Goal: Information Seeking & Learning: Learn about a topic

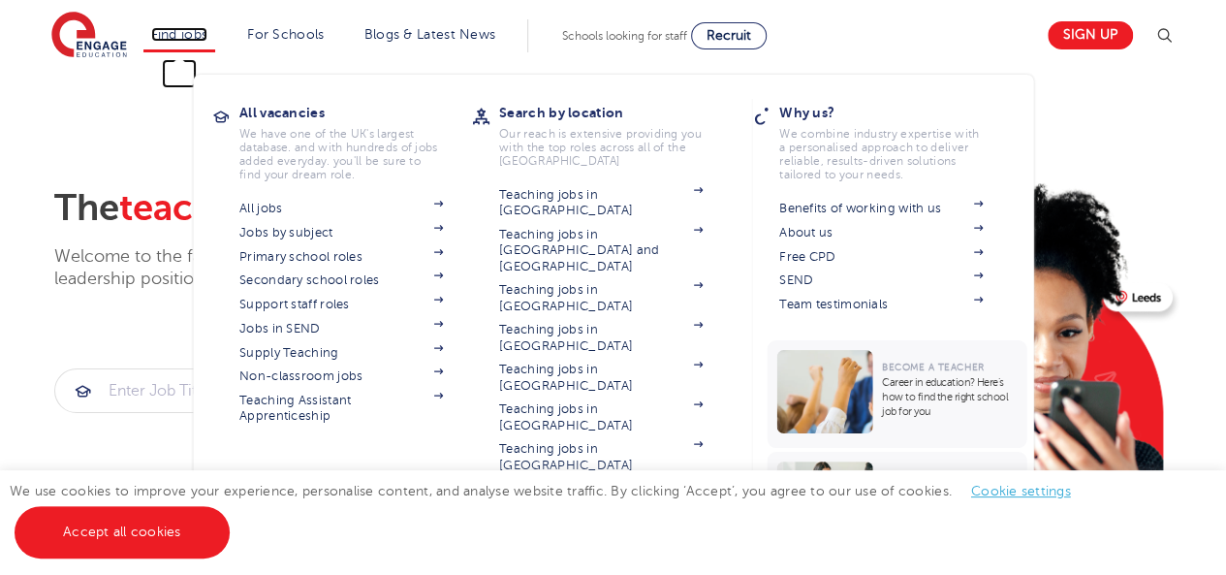
click at [171, 34] on link "Find jobs" at bounding box center [179, 34] width 57 height 15
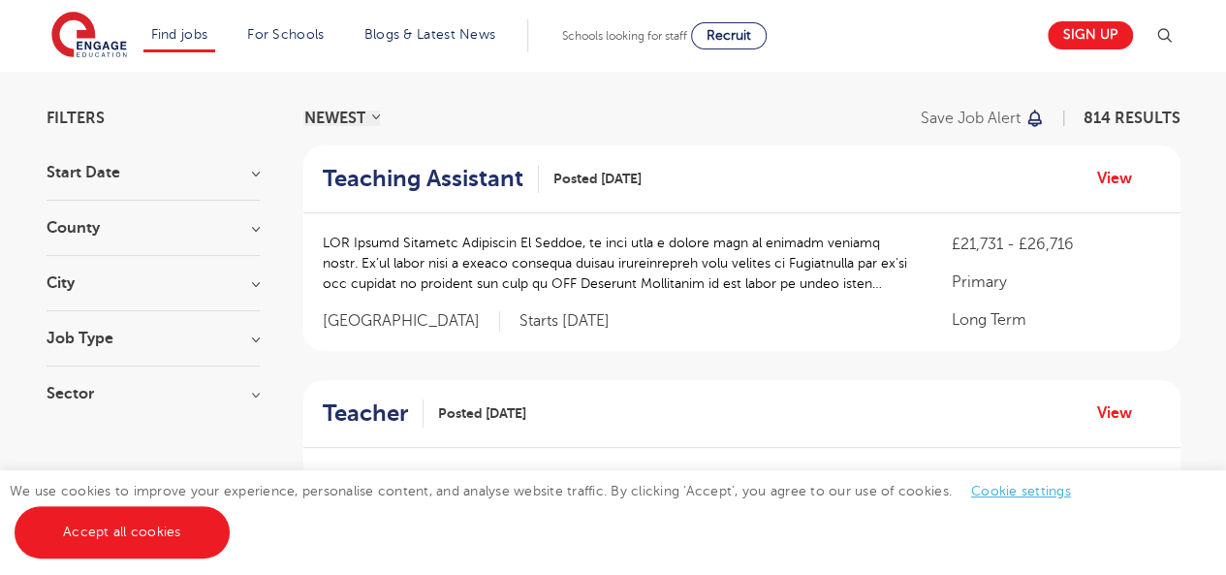
scroll to position [116, 0]
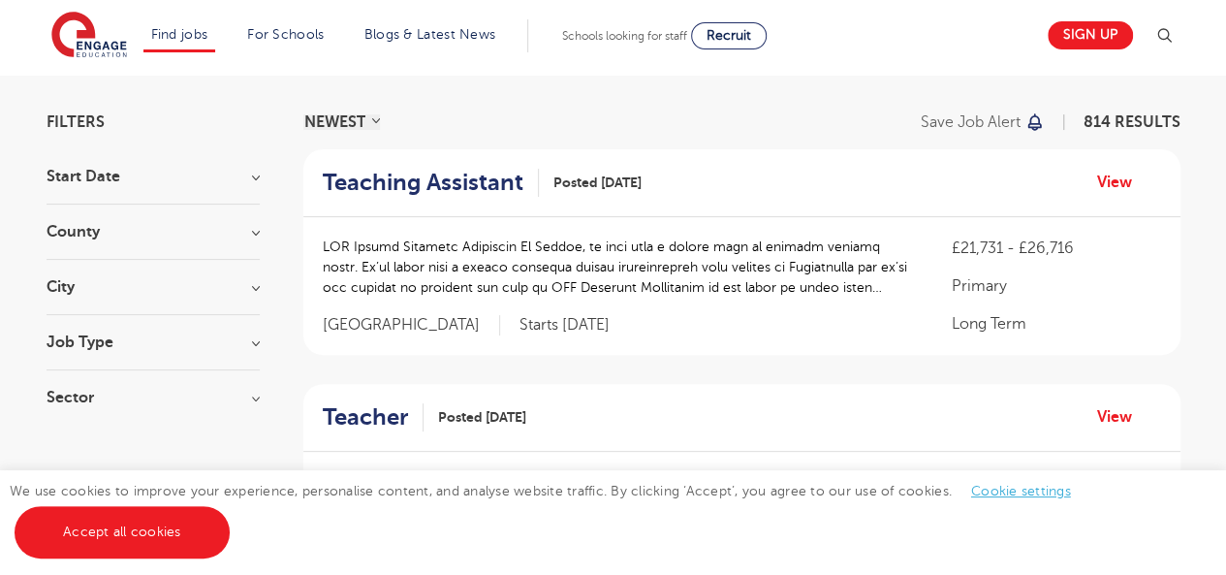
click at [253, 179] on h3 "Start Date" at bounding box center [153, 177] width 213 height 16
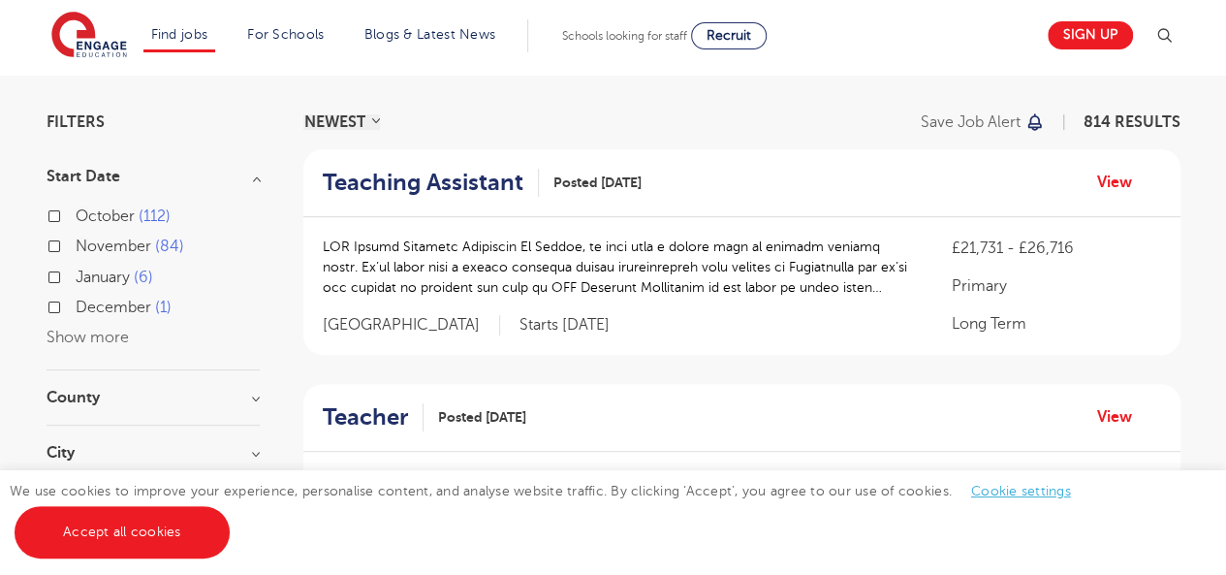
click at [76, 276] on label "[DATE]" at bounding box center [115, 277] width 78 height 25
click at [76, 276] on input "[DATE]" at bounding box center [82, 275] width 13 height 13
checkbox input "true"
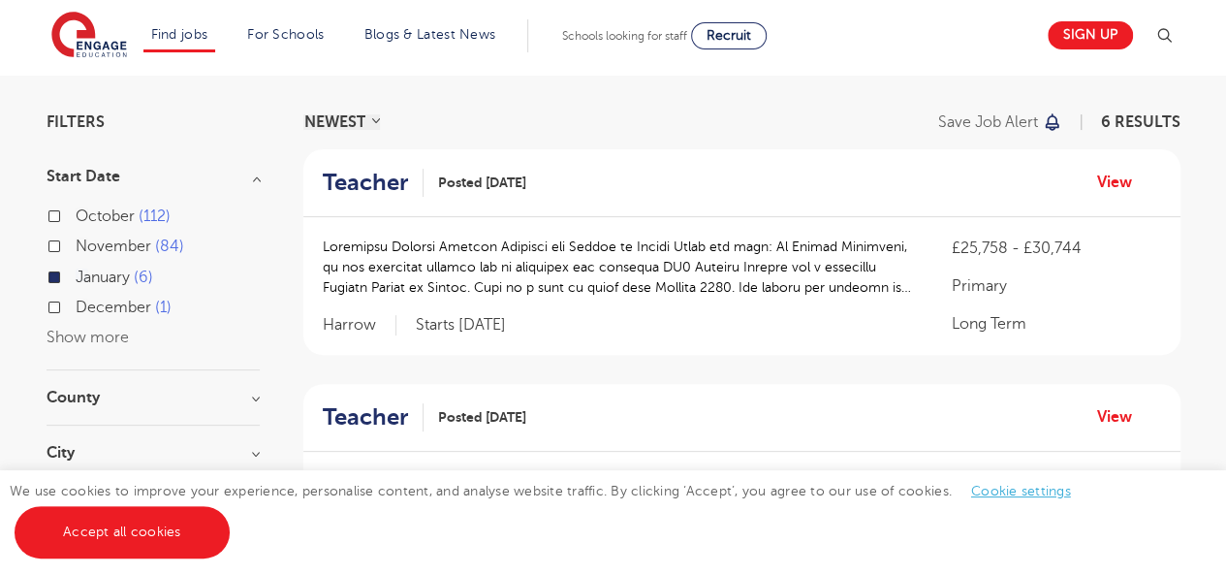
click at [76, 276] on label "[DATE]" at bounding box center [115, 277] width 78 height 25
click at [76, 276] on input "[DATE]" at bounding box center [82, 275] width 13 height 13
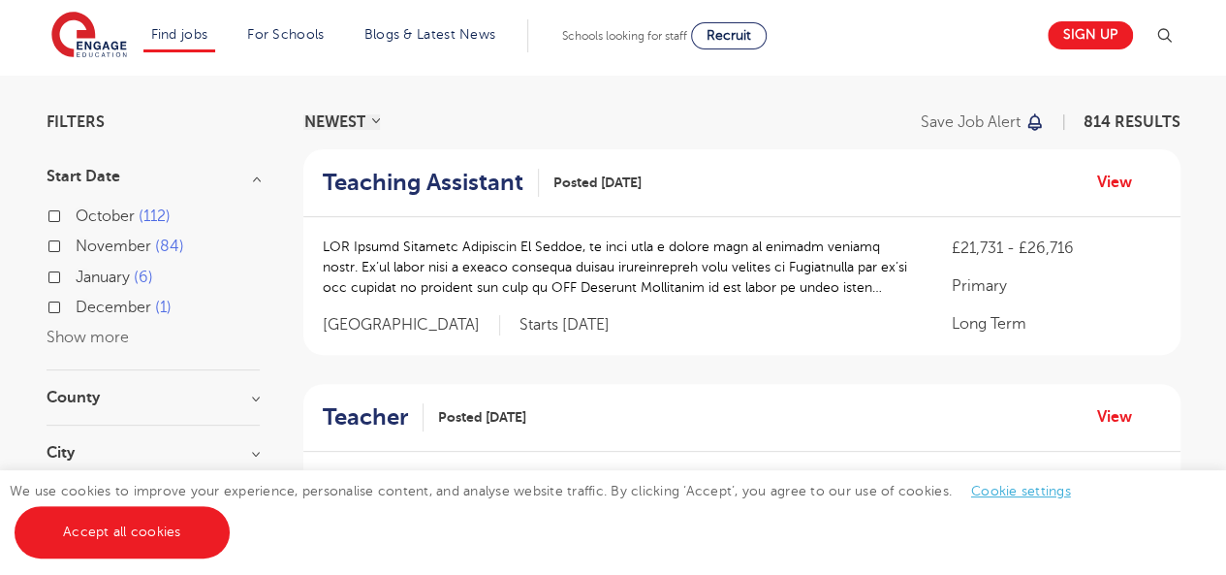
click at [251, 401] on h3 "County" at bounding box center [153, 398] width 213 height 16
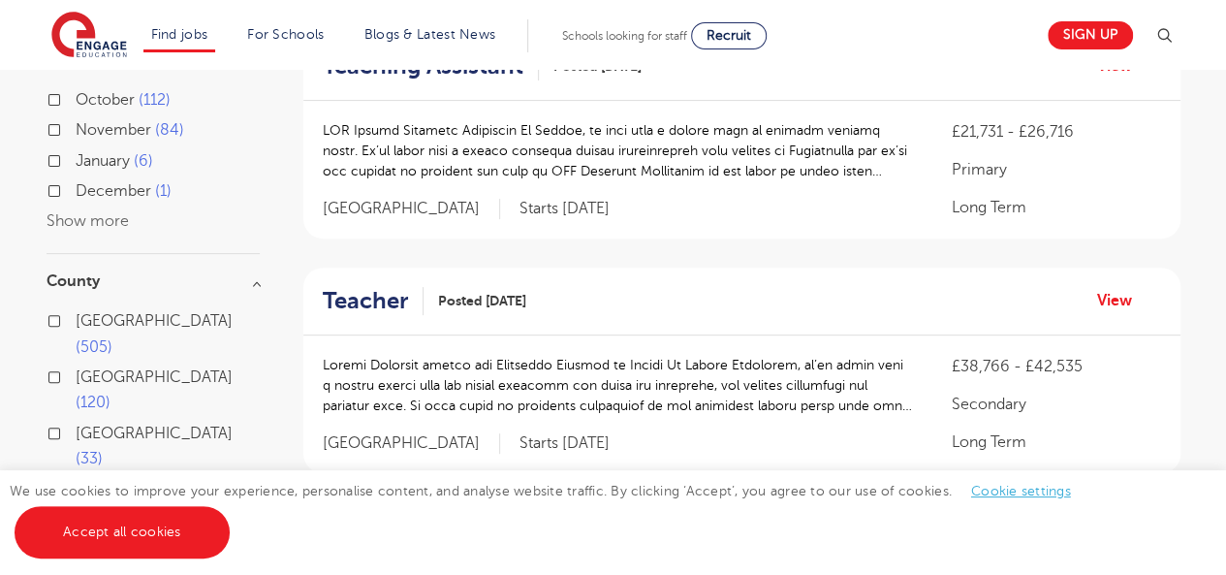
scroll to position [271, 0]
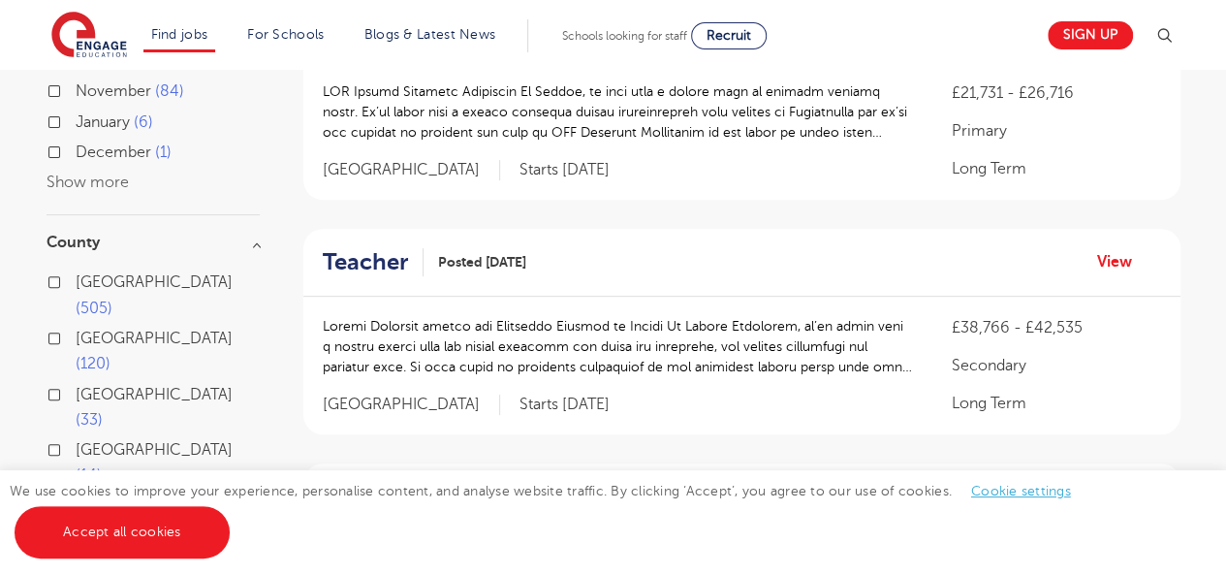
click at [76, 282] on label "London 505" at bounding box center [168, 294] width 184 height 51
click at [76, 282] on input "London 505" at bounding box center [82, 279] width 13 height 13
checkbox input "true"
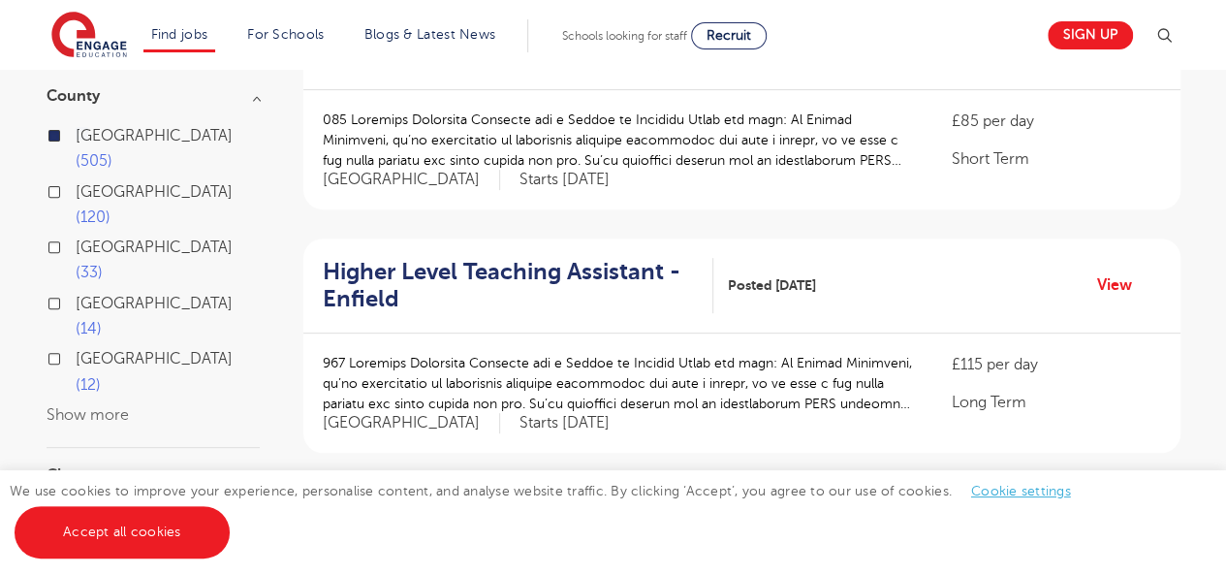
click at [76, 291] on label "West Sussex 14" at bounding box center [168, 316] width 184 height 51
click at [76, 295] on input "West Sussex 14" at bounding box center [82, 301] width 13 height 13
checkbox input "true"
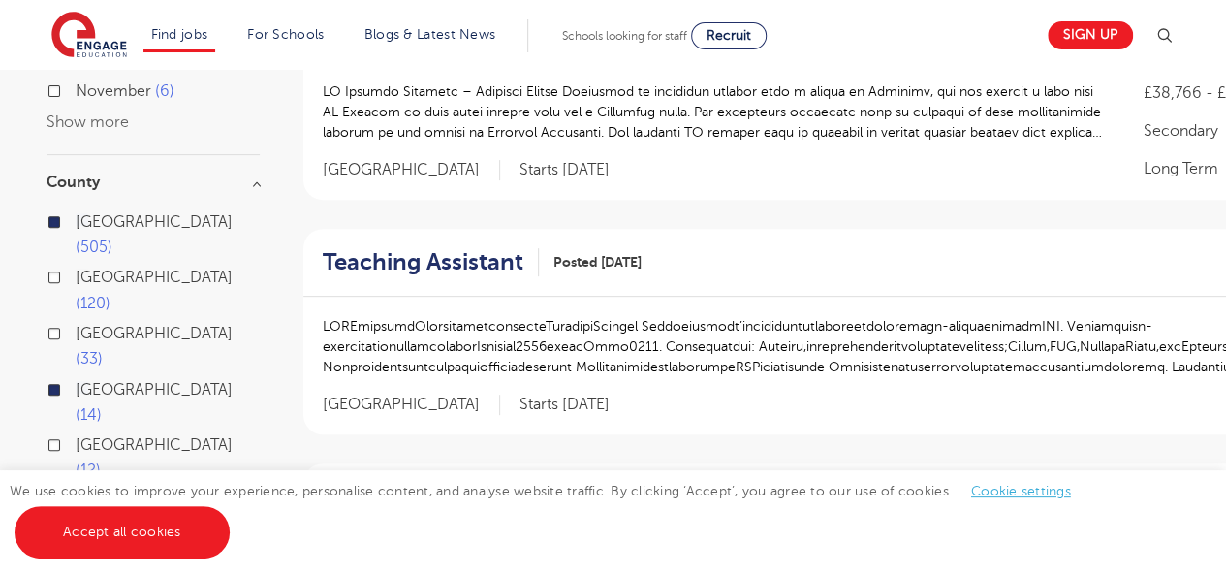
click at [76, 226] on label "London 505" at bounding box center [168, 234] width 184 height 51
click at [76, 226] on input "London 505" at bounding box center [82, 219] width 13 height 13
checkbox input "false"
click at [76, 432] on label "East Sussex 12" at bounding box center [168, 457] width 184 height 51
click at [76, 436] on input "East Sussex 12" at bounding box center [82, 442] width 13 height 13
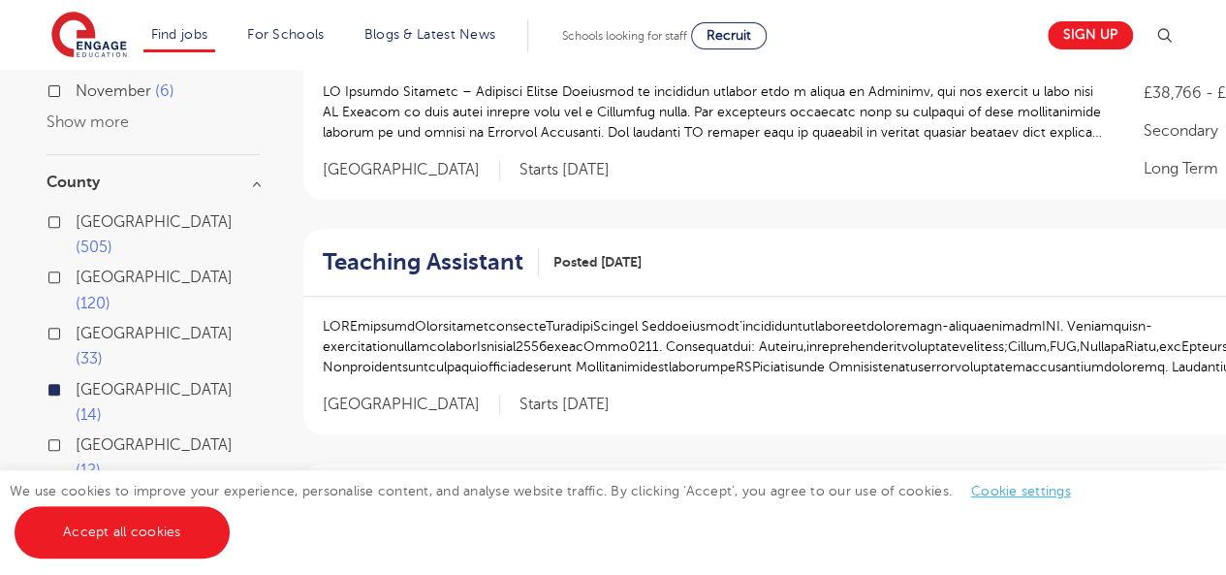
checkbox input "true"
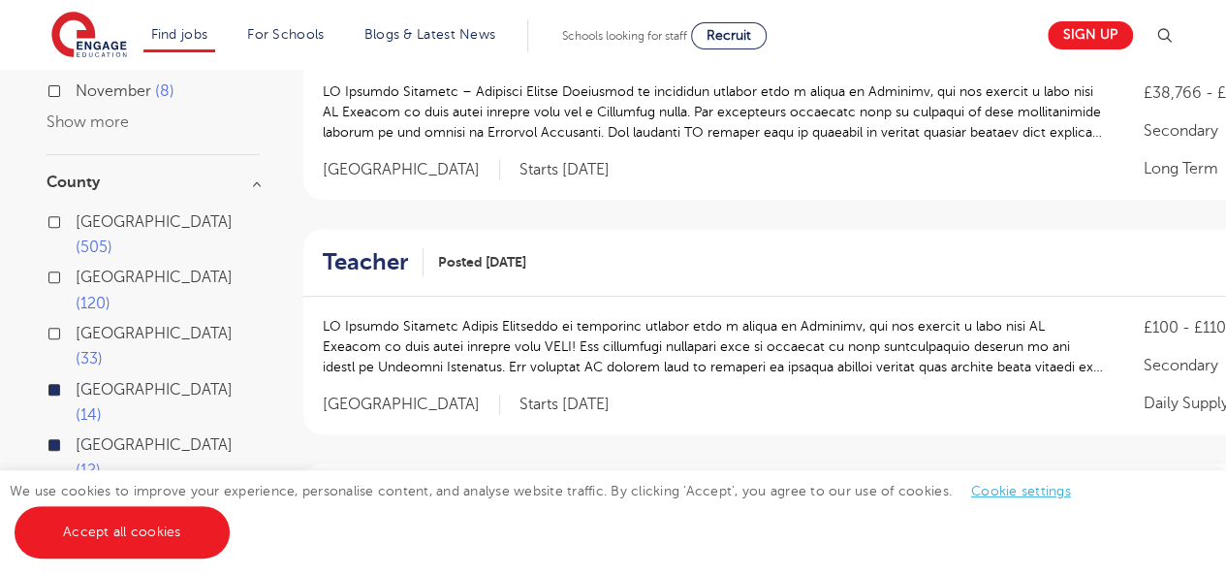
click at [76, 221] on label "London 505" at bounding box center [168, 234] width 184 height 51
click at [76, 221] on input "London 505" at bounding box center [82, 219] width 13 height 13
checkbox input "true"
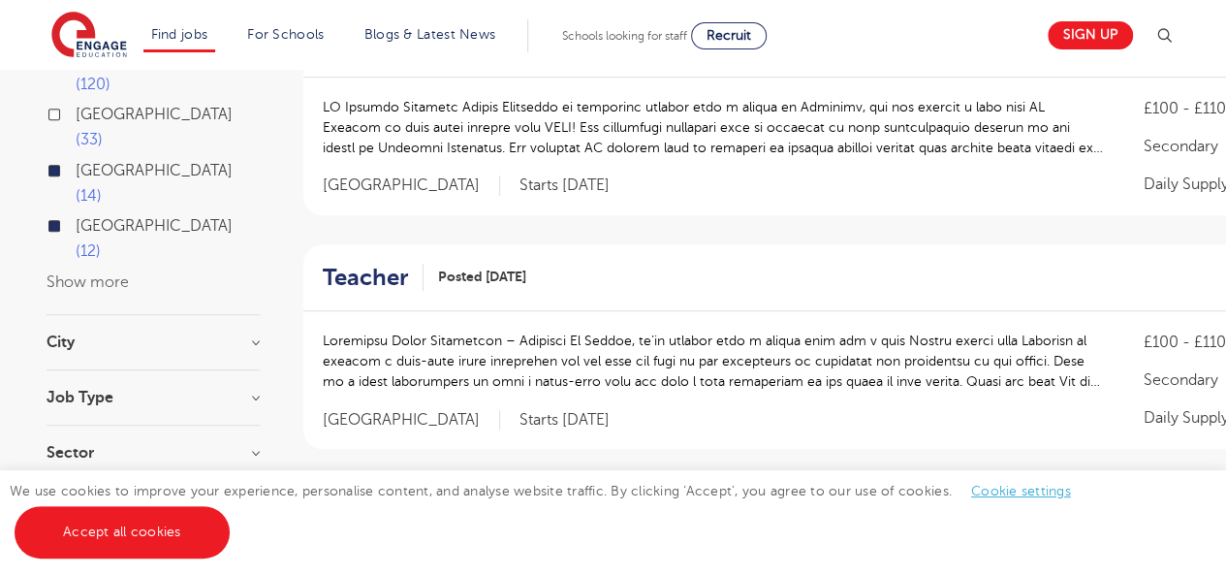
scroll to position [514, 0]
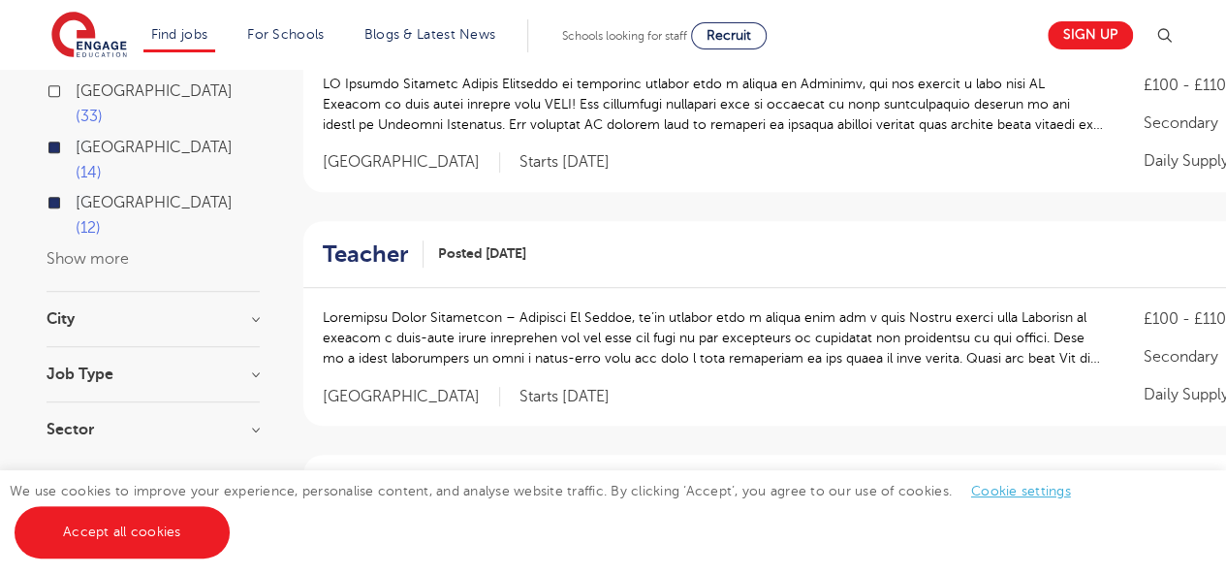
click at [252, 311] on h3 "City" at bounding box center [153, 319] width 213 height 16
click at [248, 563] on h3 "Job Type" at bounding box center [153, 571] width 213 height 16
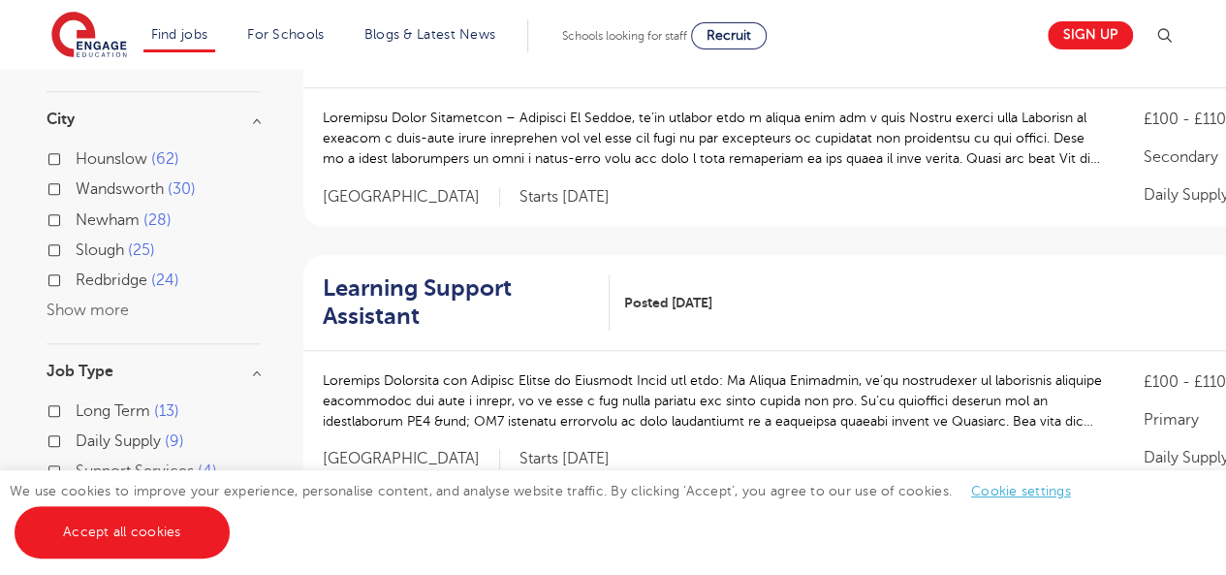
scroll to position [737, 0]
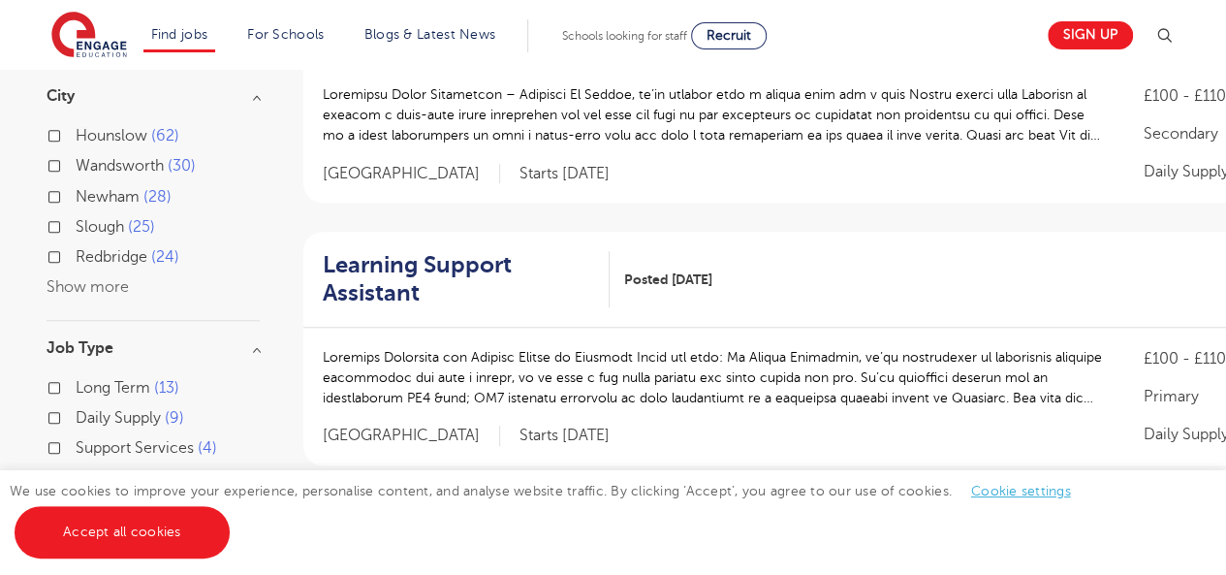
click at [76, 375] on label "Long Term 13" at bounding box center [128, 387] width 104 height 25
click at [76, 379] on input "Long Term 13" at bounding box center [82, 385] width 13 height 13
checkbox input "true"
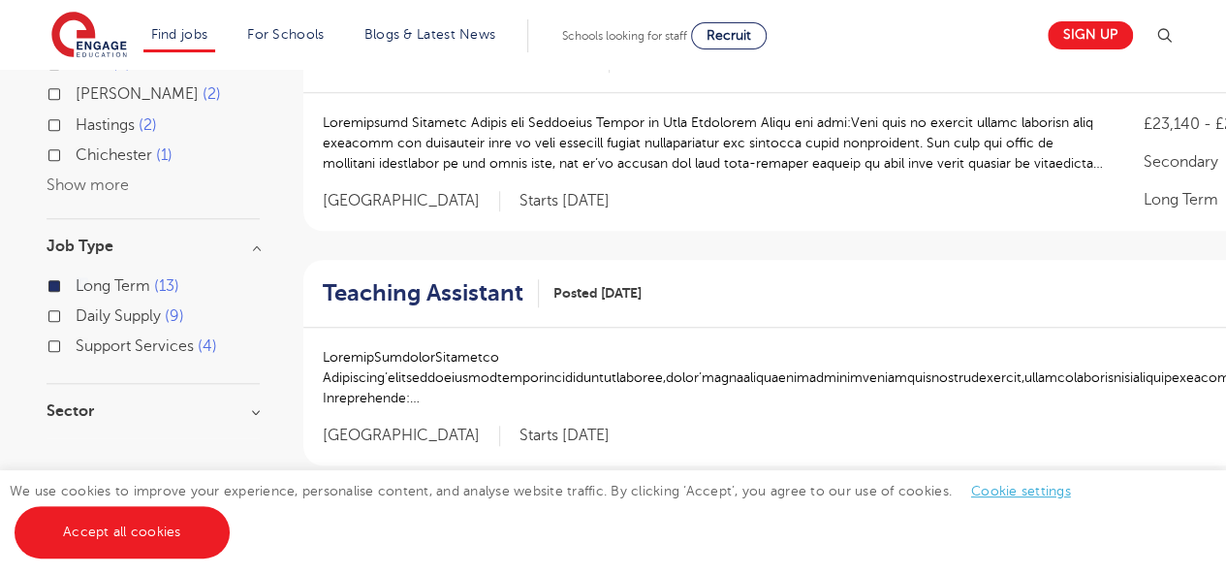
click at [76, 333] on label "Support Services 4" at bounding box center [147, 345] width 142 height 25
click at [76, 337] on input "Support Services 4" at bounding box center [82, 343] width 13 height 13
checkbox input "true"
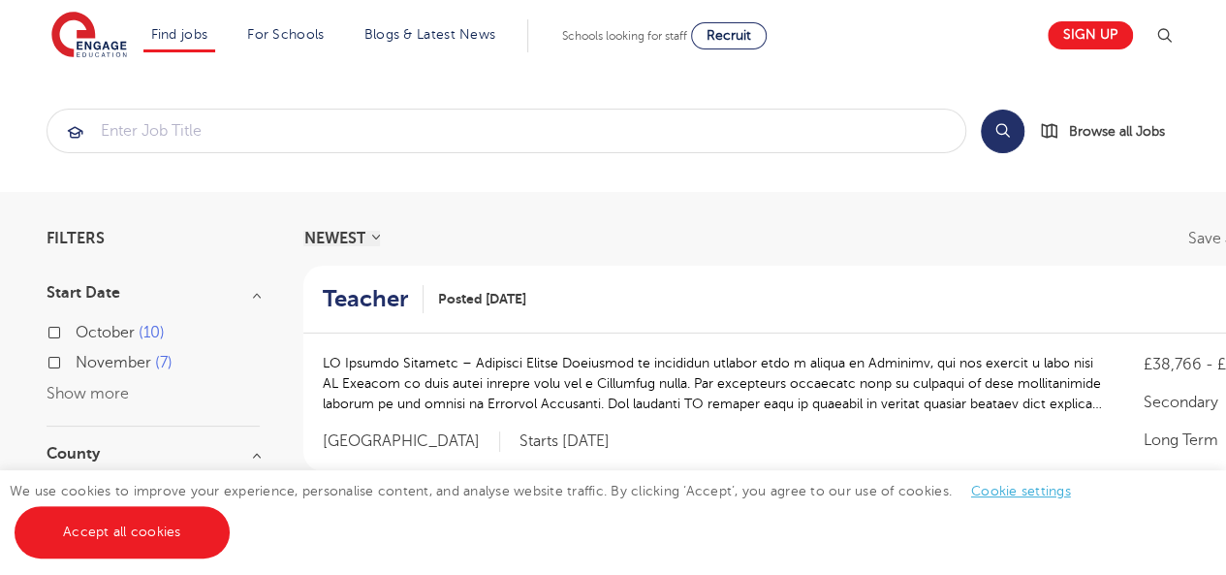
click at [76, 328] on label "October 10" at bounding box center [120, 332] width 89 height 25
click at [76, 328] on input "October 10" at bounding box center [82, 330] width 13 height 13
checkbox input "true"
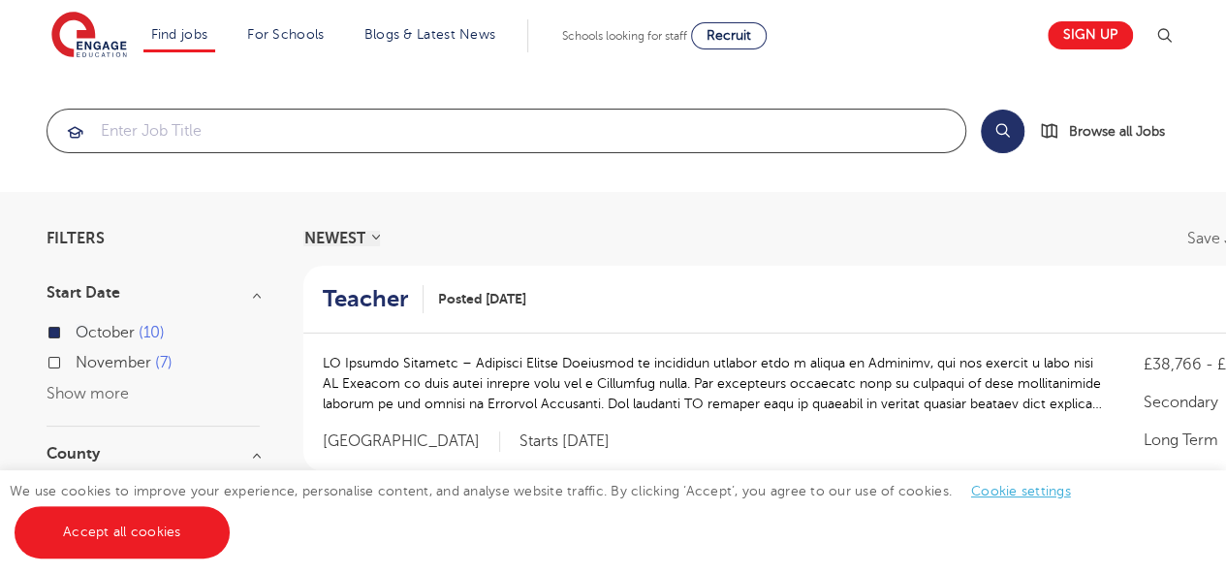
click at [743, 129] on input "search" at bounding box center [507, 131] width 918 height 43
type input "T"
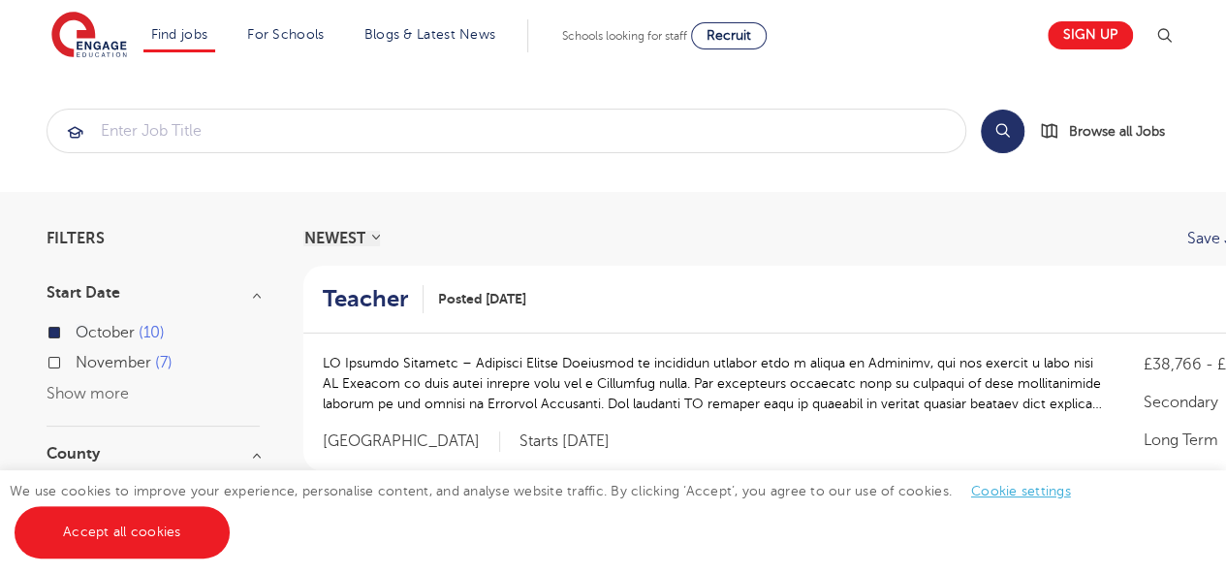
click at [1209, 242] on p "Save job alert" at bounding box center [1238, 239] width 100 height 16
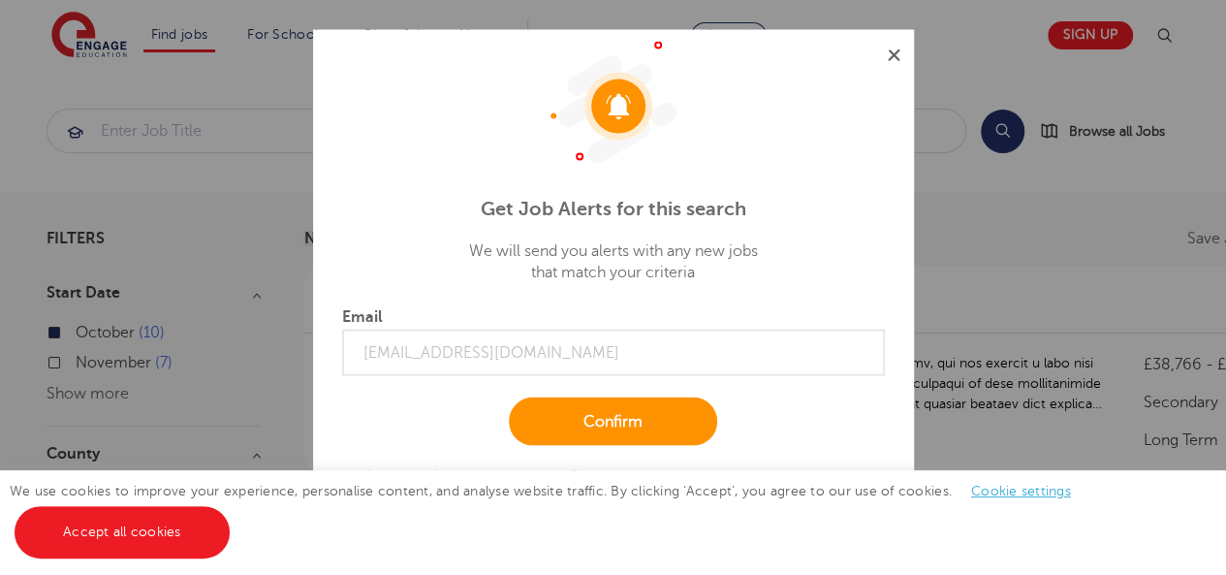
click at [896, 59] on img at bounding box center [894, 54] width 13 height 13
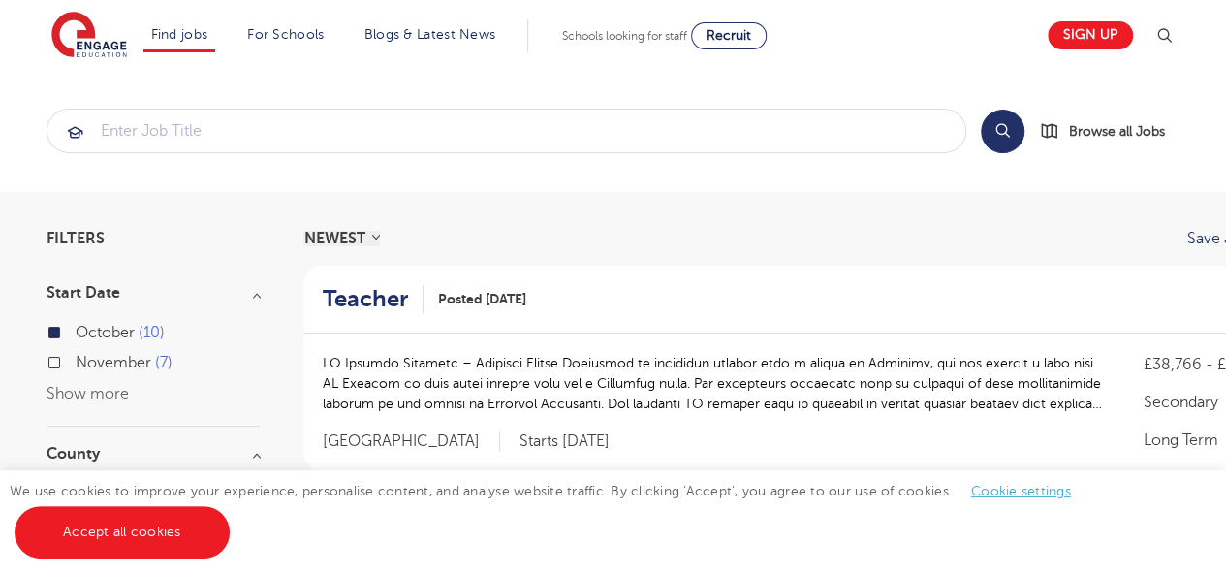
click at [1194, 238] on p "Save job alert" at bounding box center [1238, 239] width 100 height 16
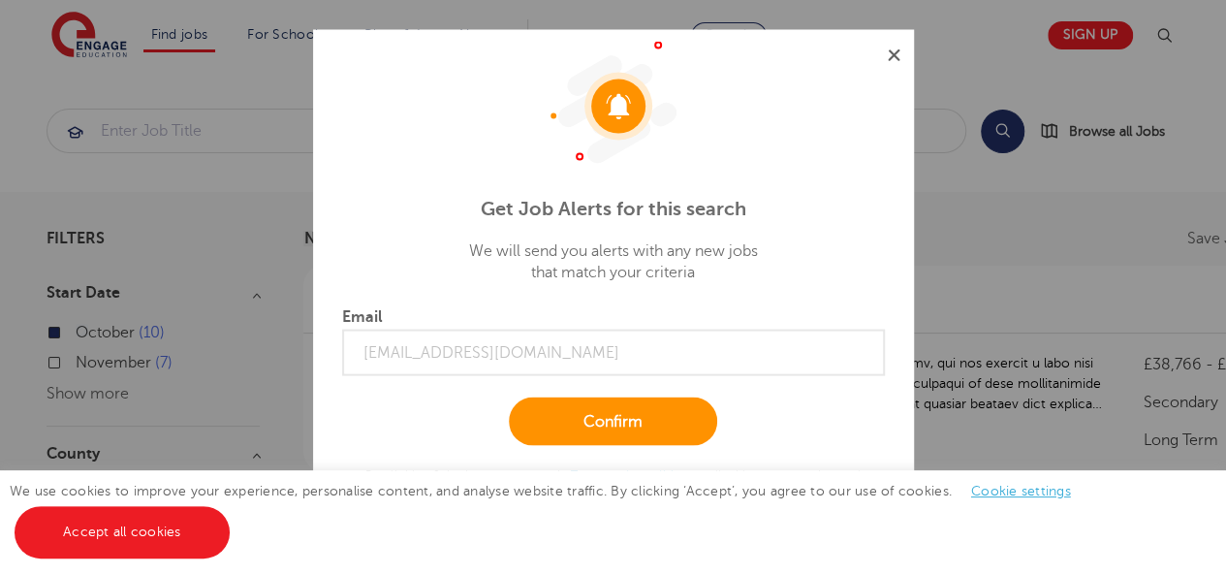
click at [891, 61] on div "Get Job Alerts for this search We will send you alerts with any new jobs that m…" at bounding box center [613, 287] width 601 height 517
click at [896, 61] on img at bounding box center [894, 54] width 13 height 13
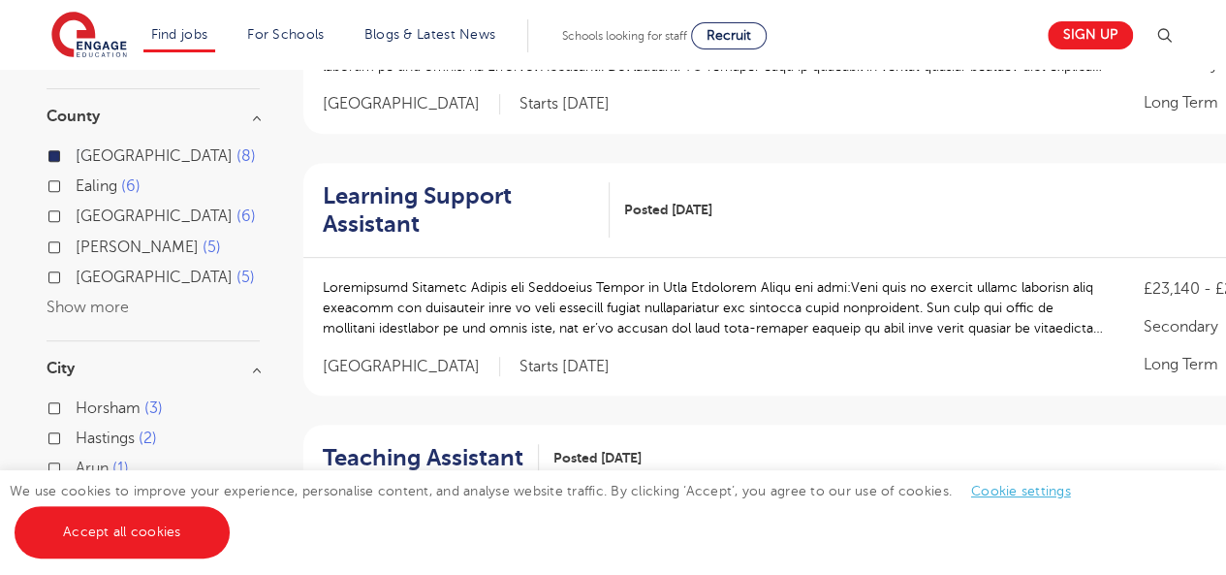
scroll to position [293, 0]
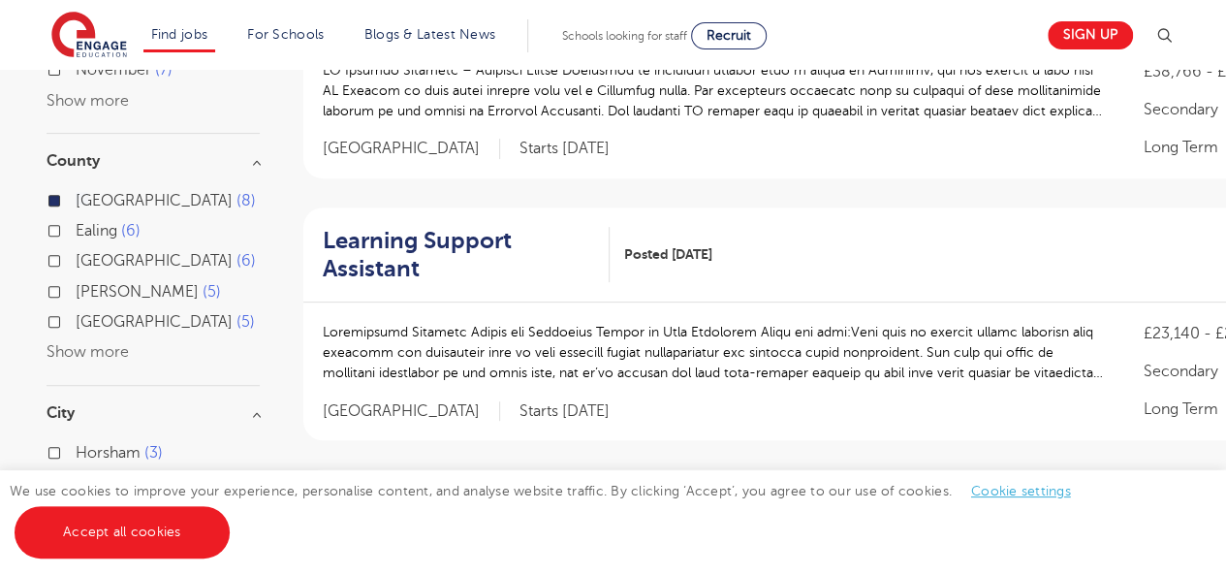
click at [108, 356] on button "Show more" at bounding box center [88, 351] width 82 height 17
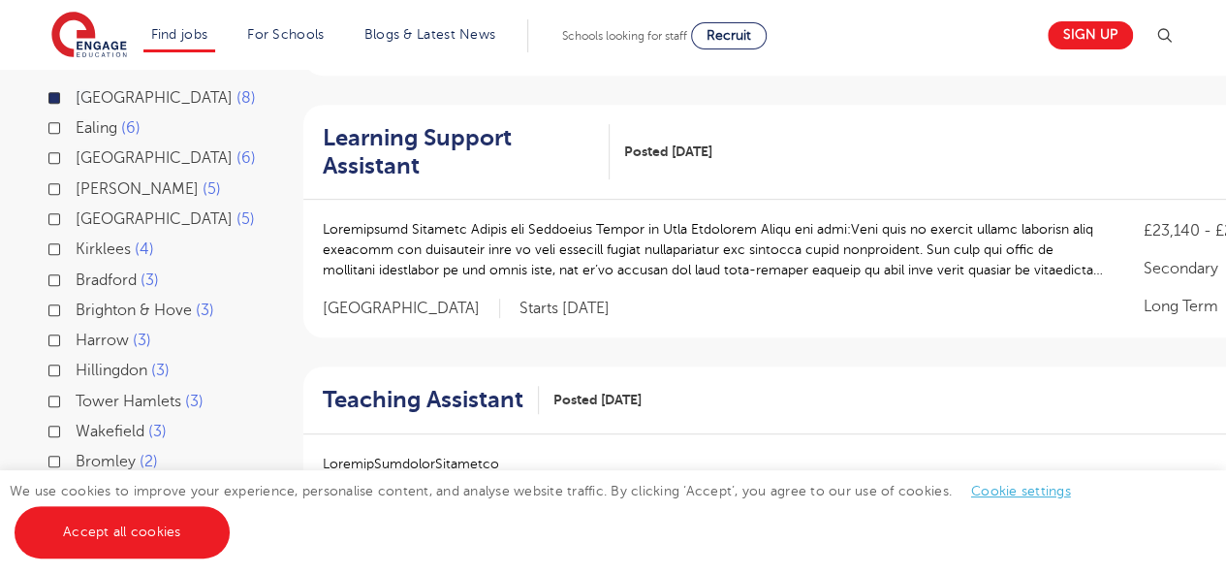
scroll to position [411, 0]
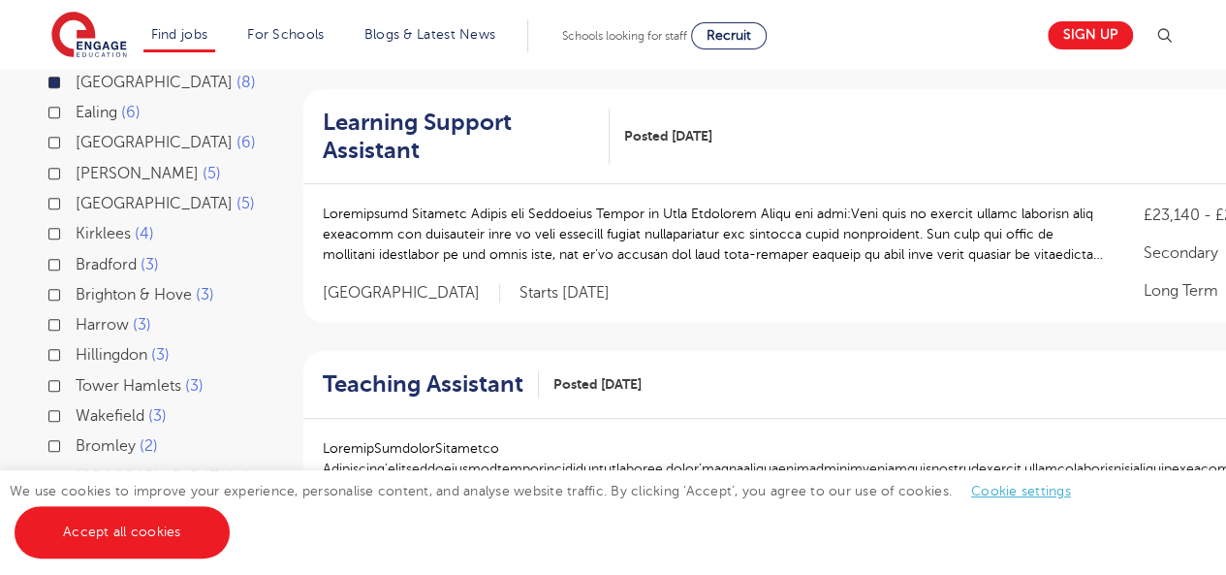
click at [76, 291] on label "Brighton & Hove 3" at bounding box center [145, 294] width 139 height 25
click at [76, 291] on input "Brighton & Hove 3" at bounding box center [82, 292] width 13 height 13
checkbox input "true"
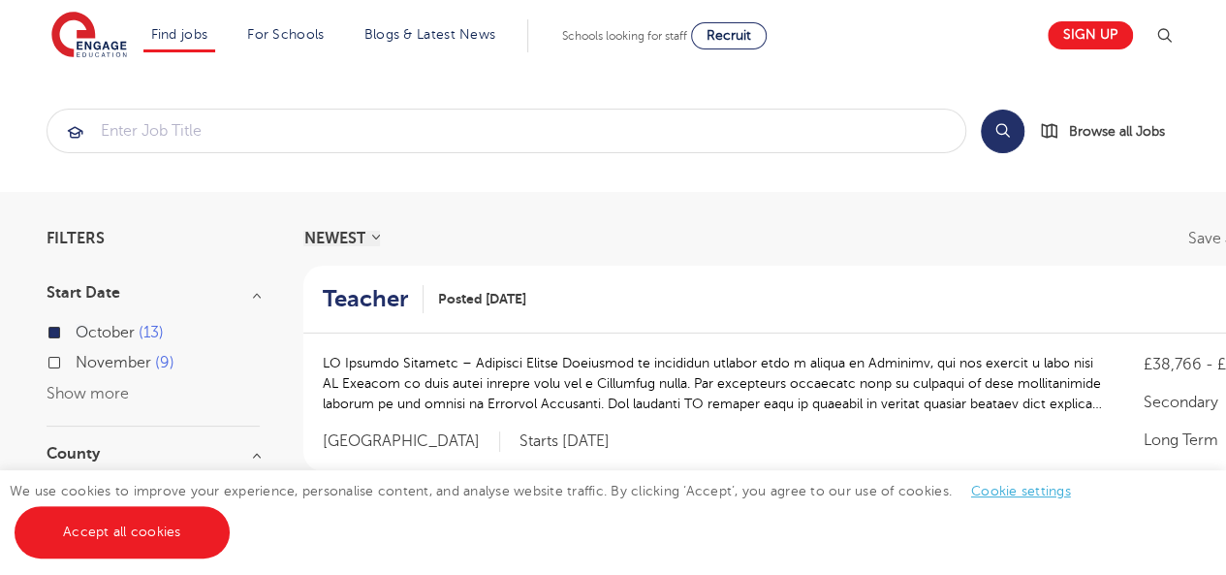
click at [254, 296] on h3 "Start Date" at bounding box center [153, 293] width 213 height 16
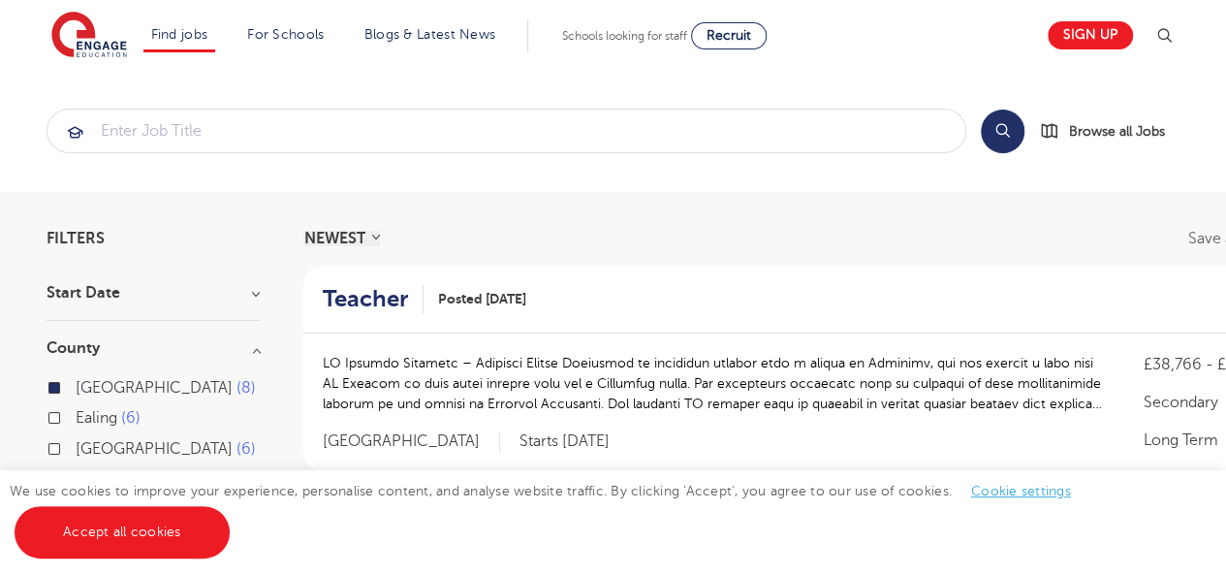
click at [254, 296] on h3 "Start Date" at bounding box center [153, 293] width 213 height 16
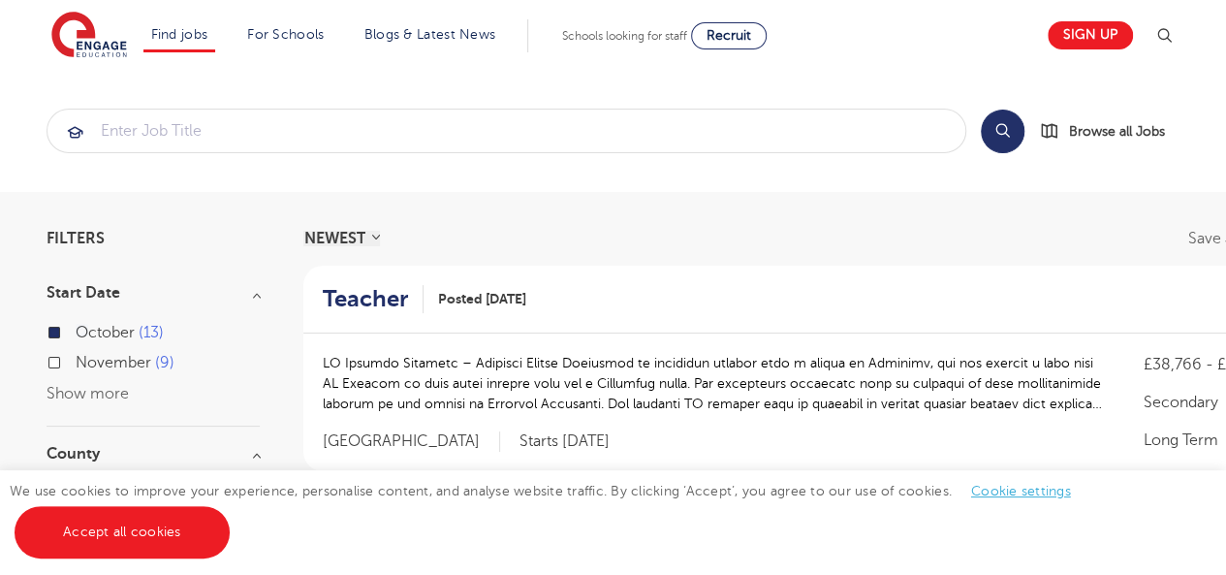
click at [76, 359] on label "November 9" at bounding box center [125, 362] width 99 height 25
click at [76, 359] on input "November 9" at bounding box center [82, 360] width 13 height 13
checkbox input "true"
click at [76, 331] on label "October 13" at bounding box center [120, 332] width 88 height 25
click at [76, 331] on input "October 13" at bounding box center [82, 330] width 13 height 13
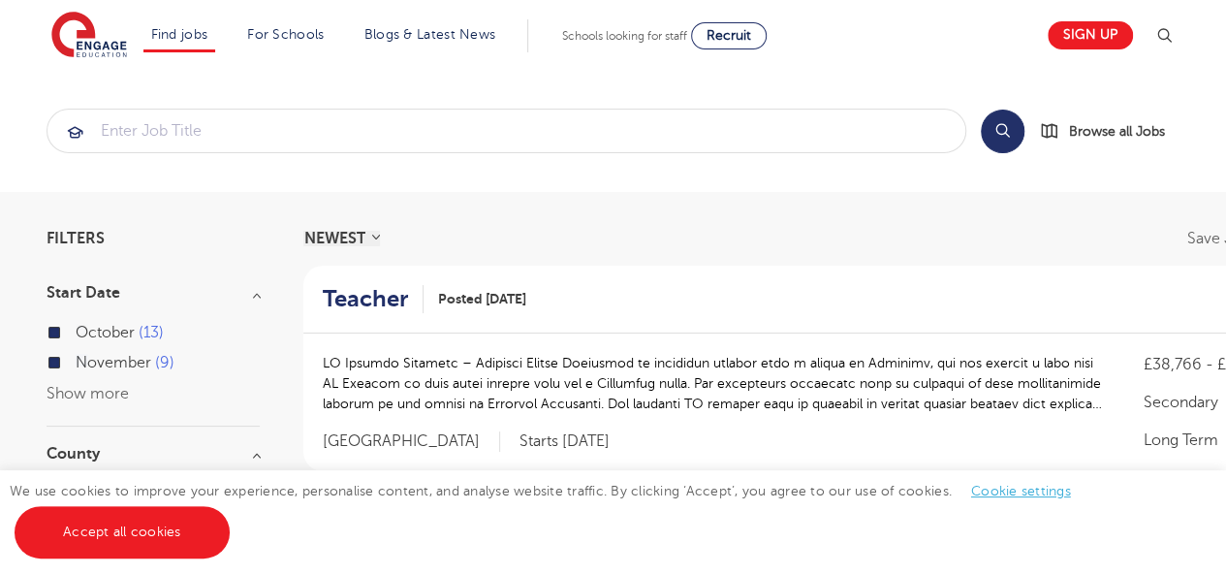
checkbox input "false"
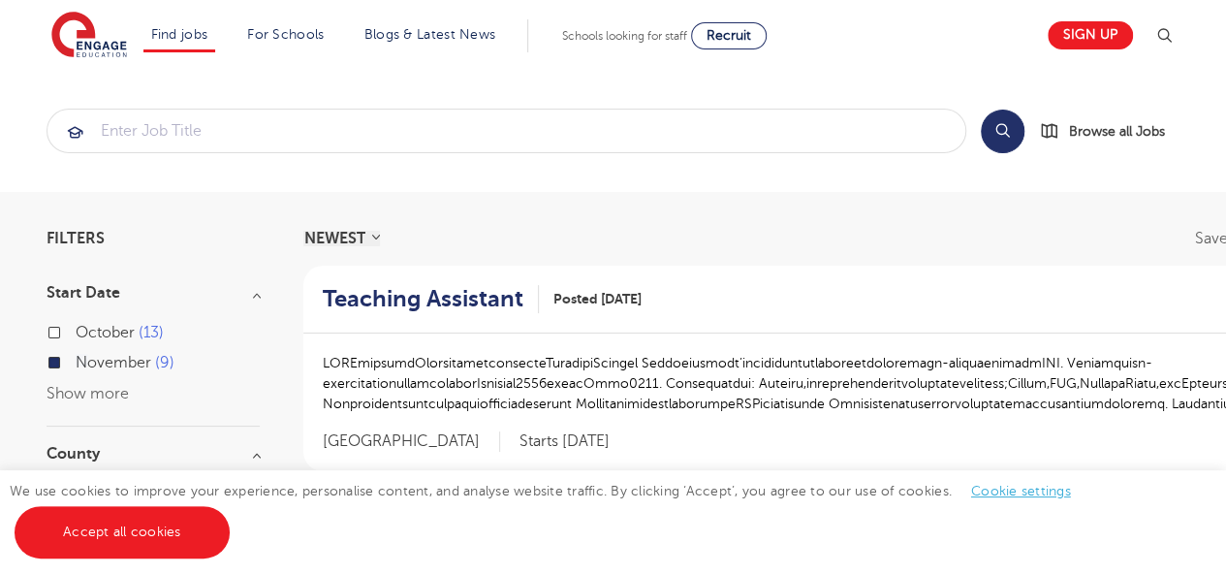
click at [257, 294] on h3 "Start Date" at bounding box center [153, 293] width 213 height 16
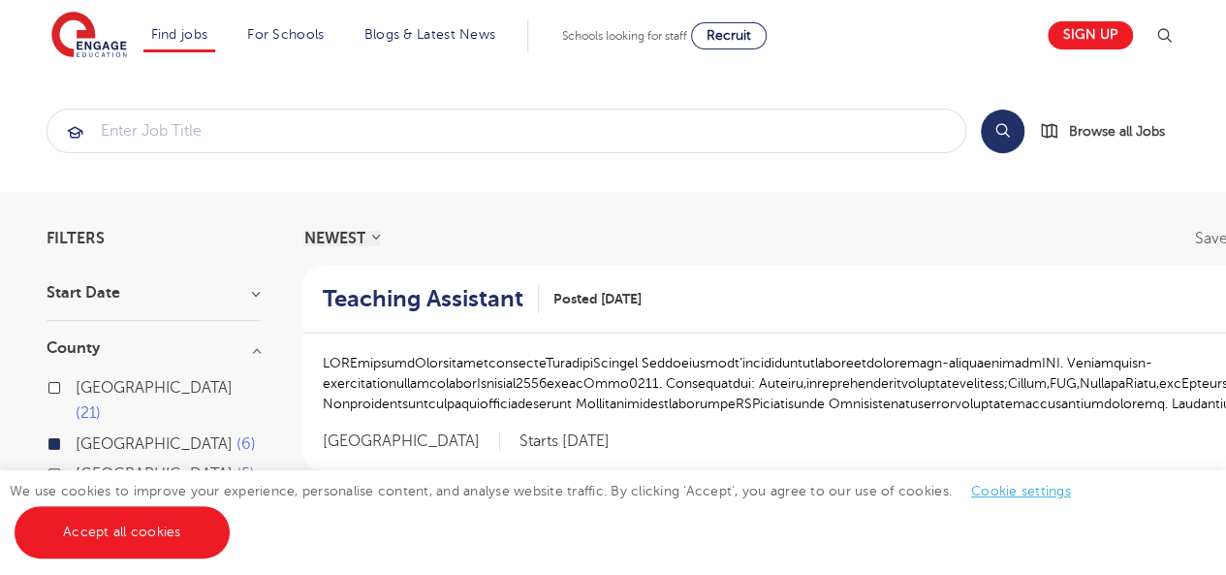
click at [257, 294] on h3 "Start Date" at bounding box center [153, 293] width 213 height 16
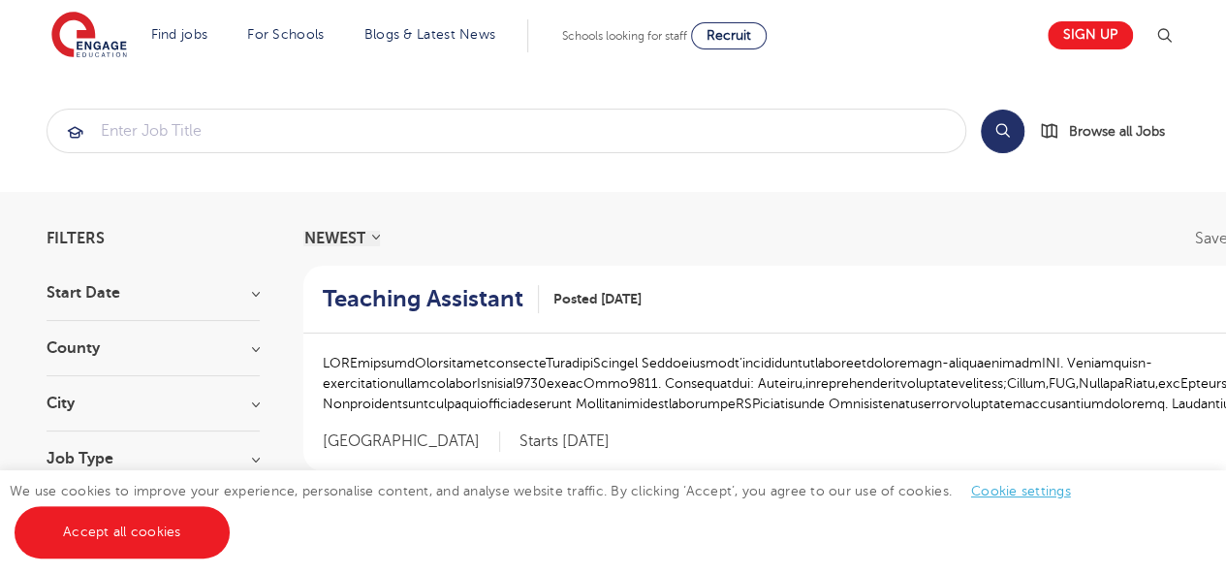
click at [255, 293] on h3 "Start Date" at bounding box center [153, 293] width 213 height 16
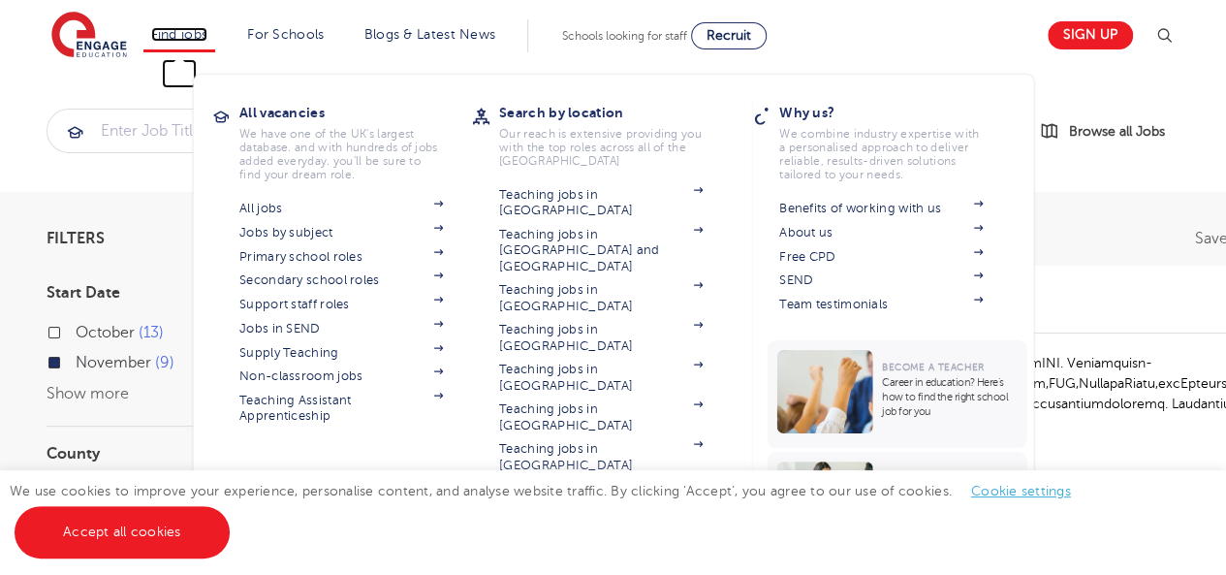
click at [200, 36] on link "Find jobs" at bounding box center [179, 34] width 57 height 15
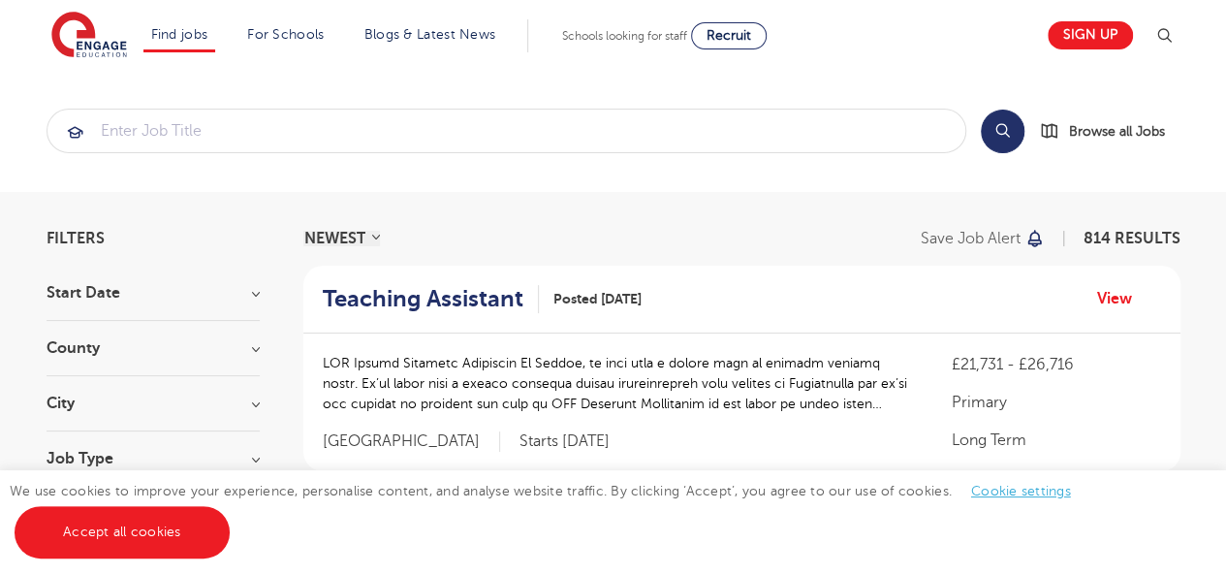
click at [127, 296] on h3 "Start Date" at bounding box center [153, 293] width 213 height 16
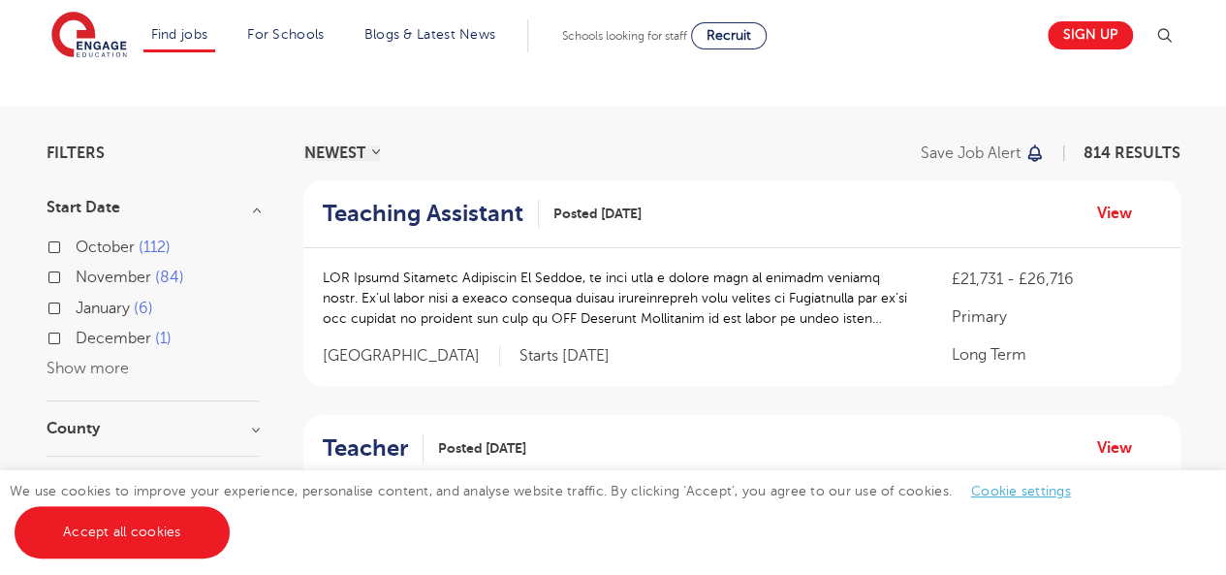
scroll to position [93, 0]
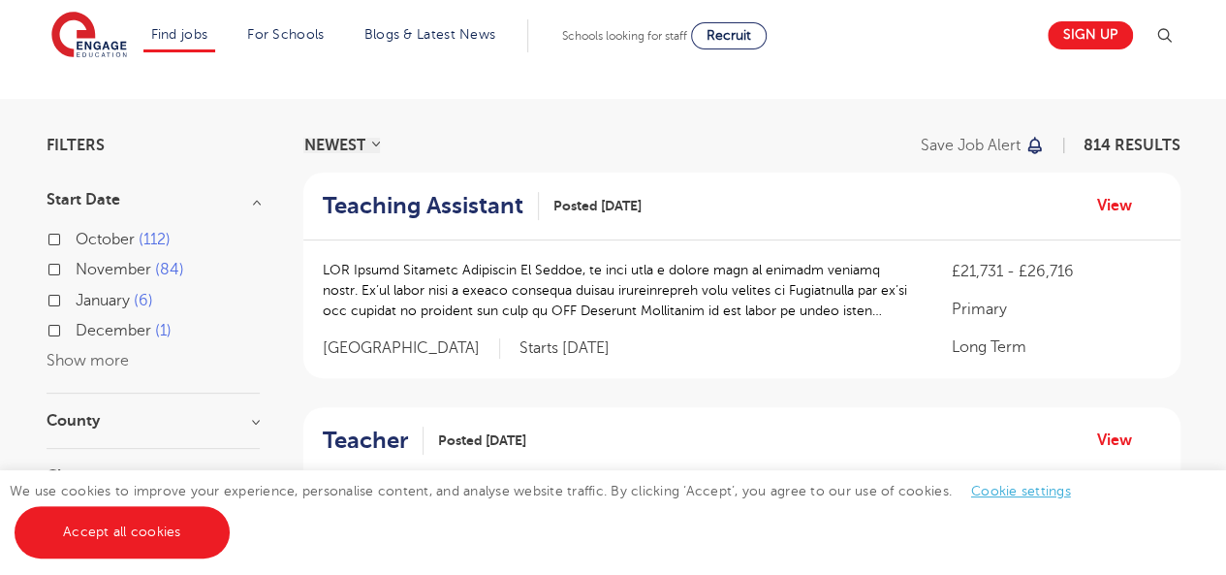
click at [76, 299] on label "[DATE]" at bounding box center [115, 300] width 78 height 25
click at [76, 299] on input "[DATE]" at bounding box center [82, 298] width 13 height 13
checkbox input "true"
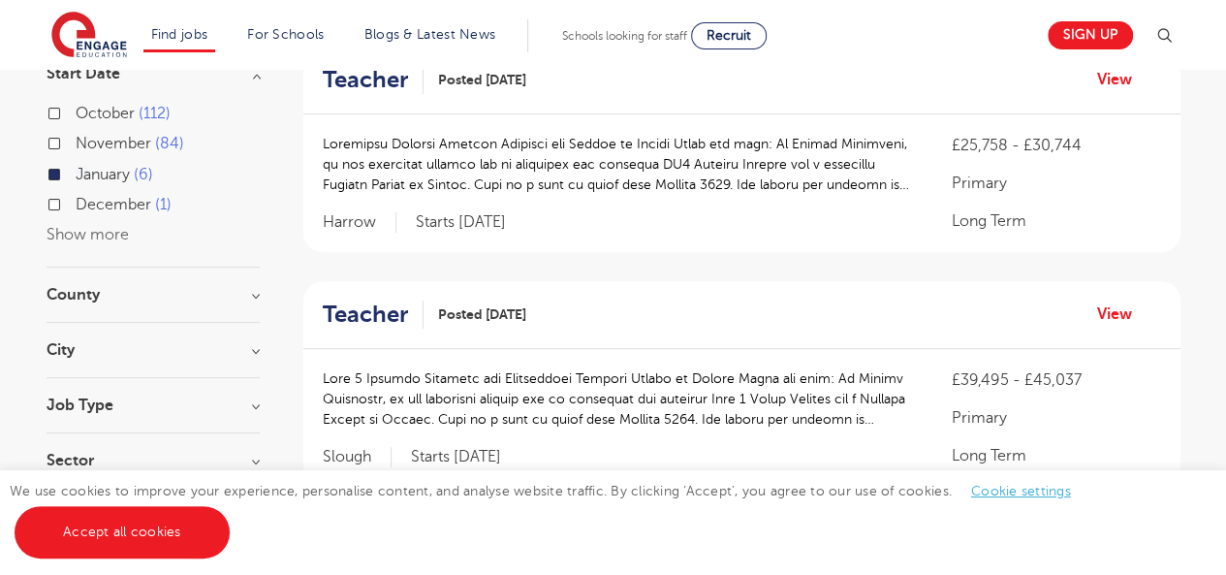
scroll to position [196, 0]
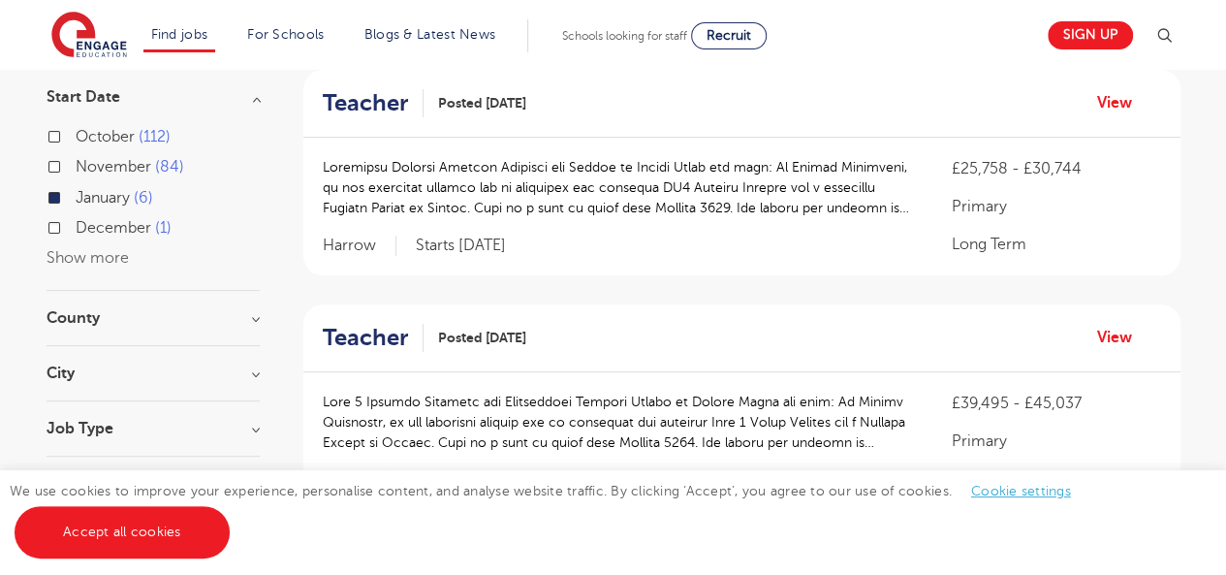
click at [255, 317] on h3 "County" at bounding box center [153, 318] width 213 height 16
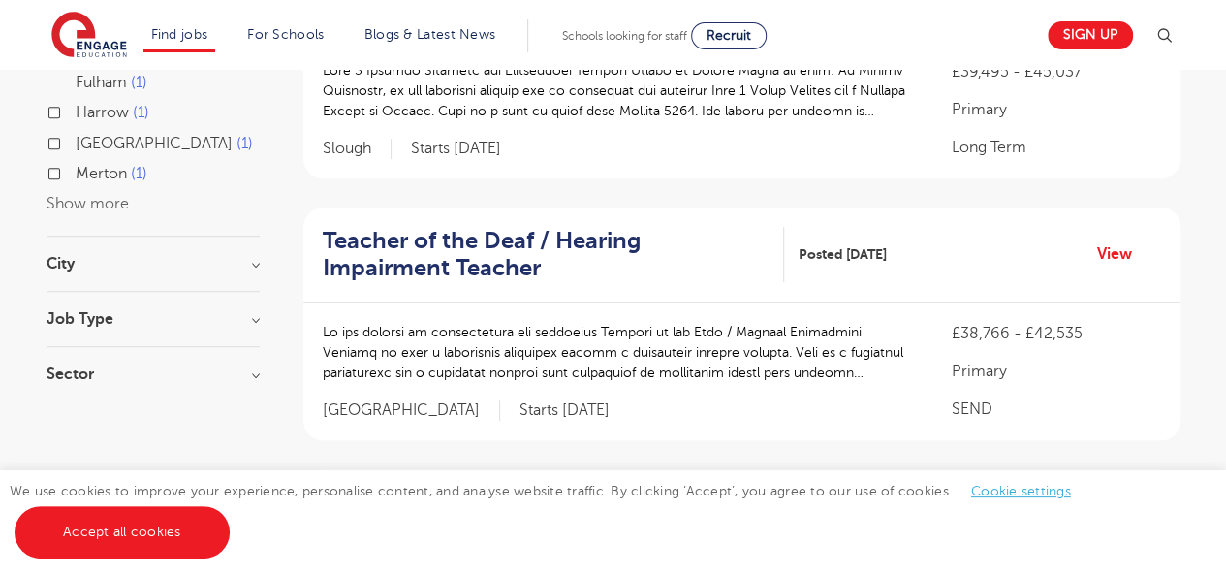
scroll to position [542, 0]
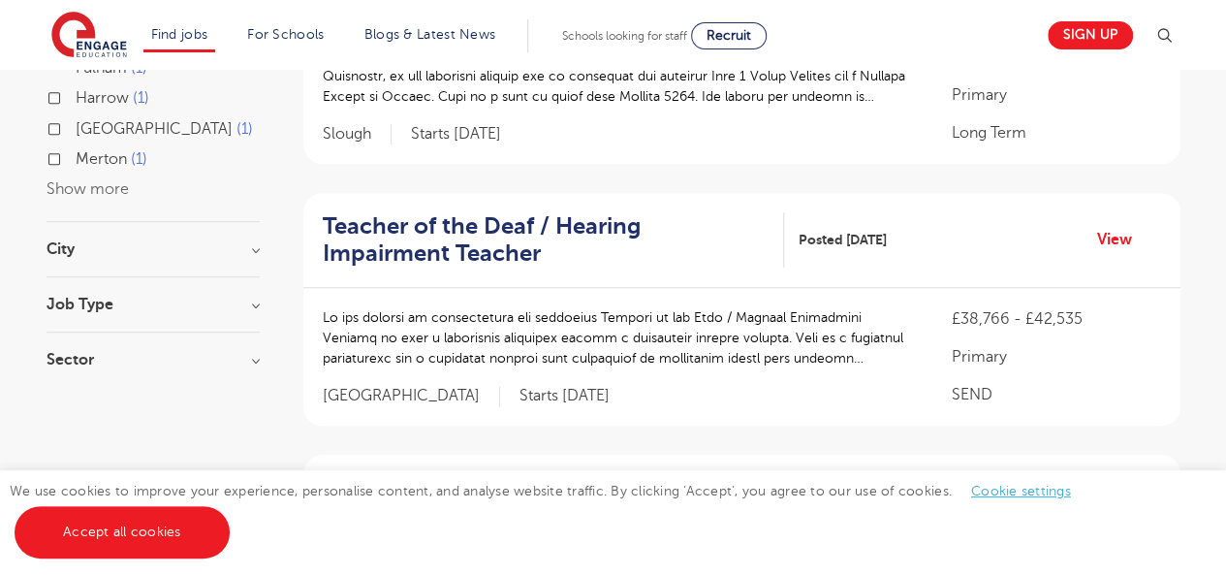
click at [257, 247] on h3 "City" at bounding box center [153, 249] width 213 height 16
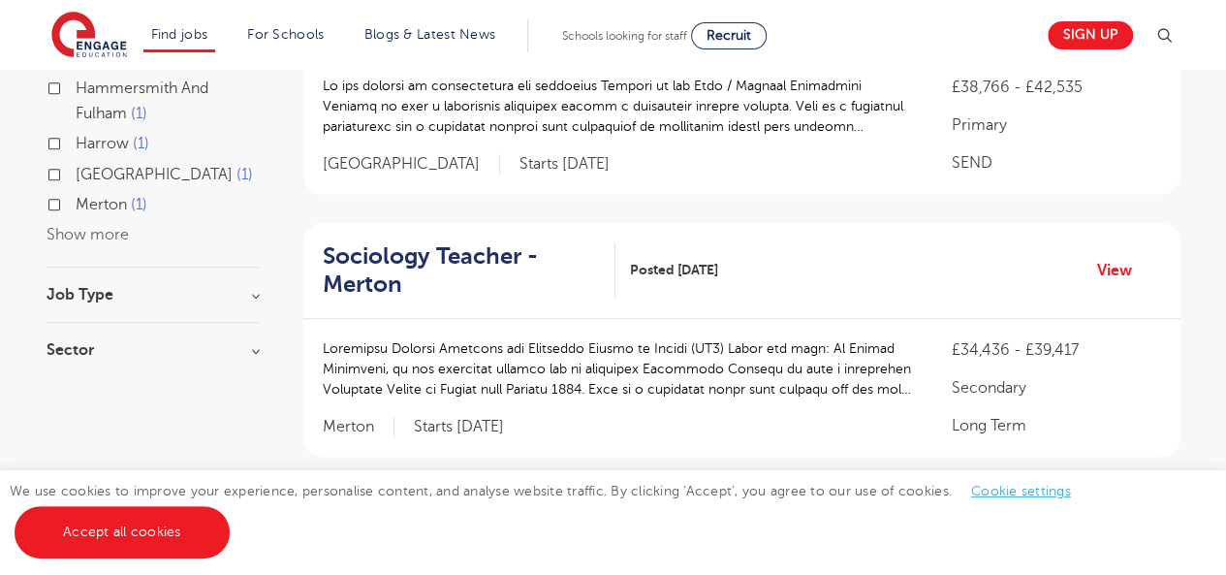
scroll to position [785, 0]
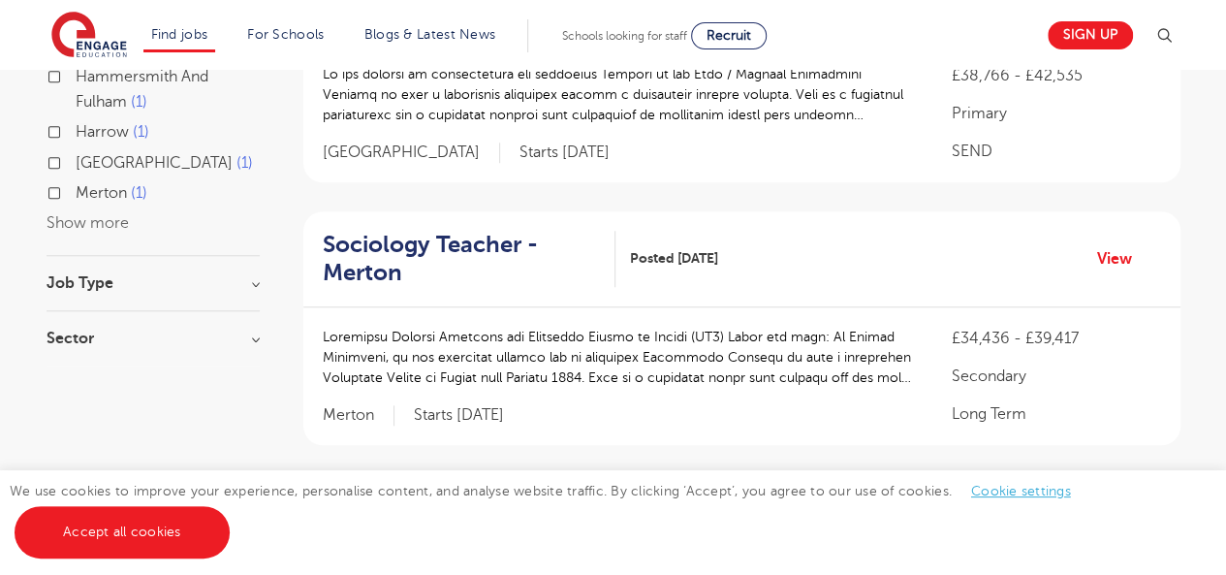
click at [248, 286] on h3 "Job Type" at bounding box center [153, 283] width 213 height 16
click at [76, 321] on label "Long Term 5" at bounding box center [124, 322] width 97 height 25
click at [76, 321] on input "Long Term 5" at bounding box center [82, 320] width 13 height 13
checkbox input "true"
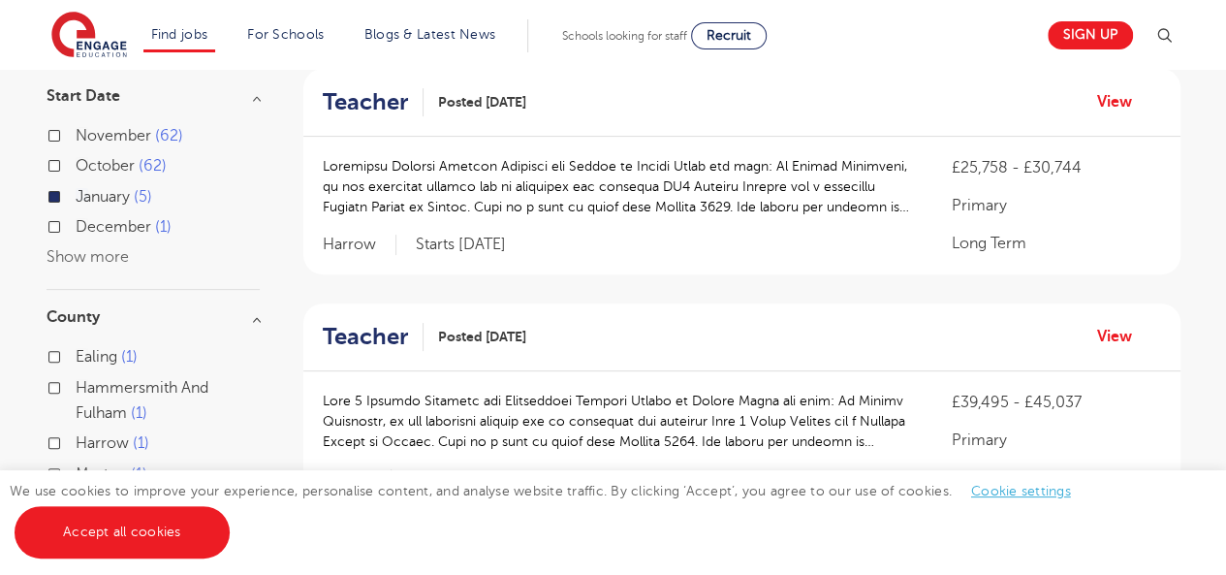
scroll to position [198, 0]
click at [1109, 98] on link "View" at bounding box center [1121, 100] width 49 height 25
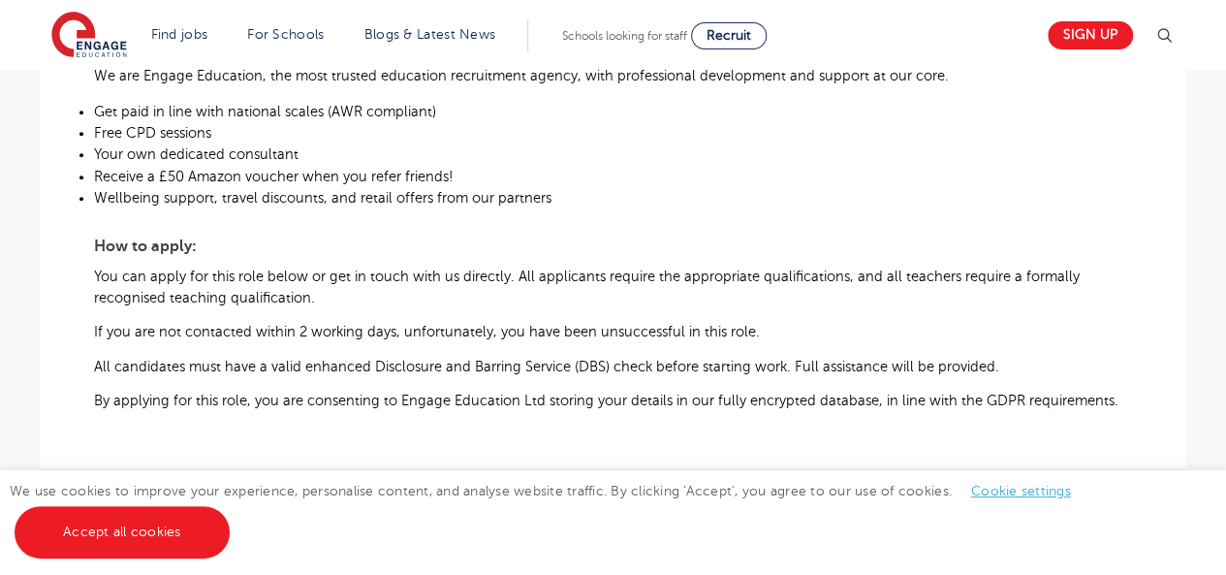
scroll to position [1012, 0]
